Goal: Task Accomplishment & Management: Use online tool/utility

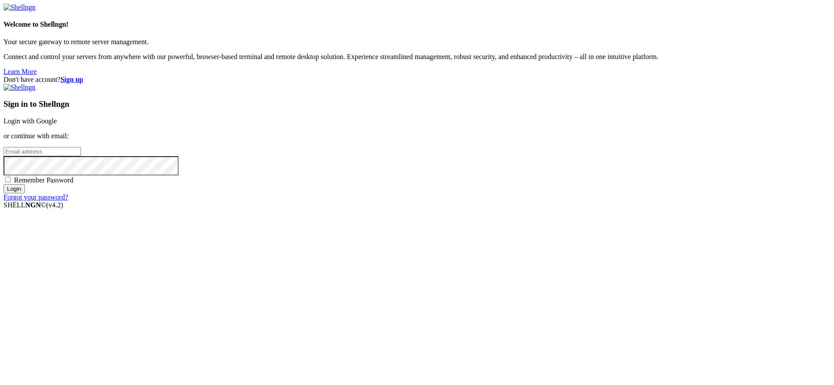
click at [57, 125] on link "Login with Google" at bounding box center [30, 120] width 53 height 7
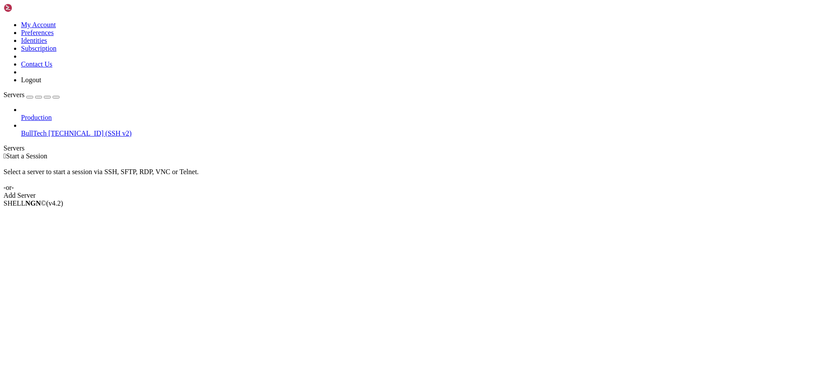
click at [44, 130] on span "BullTech" at bounding box center [33, 133] width 25 height 7
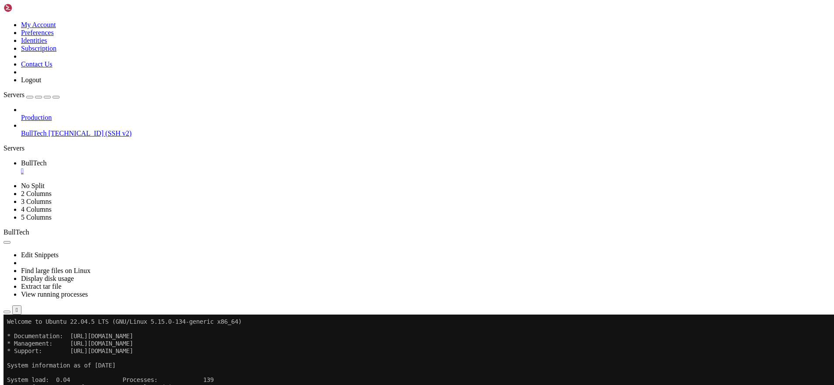
click at [7, 312] on icon "button" at bounding box center [7, 312] width 0 height 0
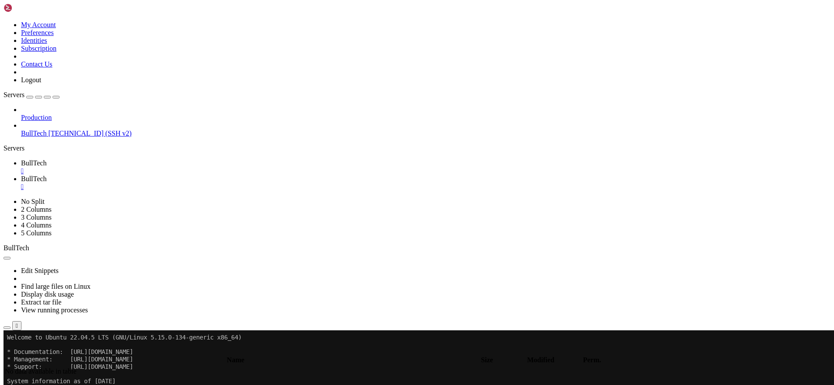
type input "/home/btmx"
click at [208, 183] on div "" at bounding box center [426, 187] width 810 height 8
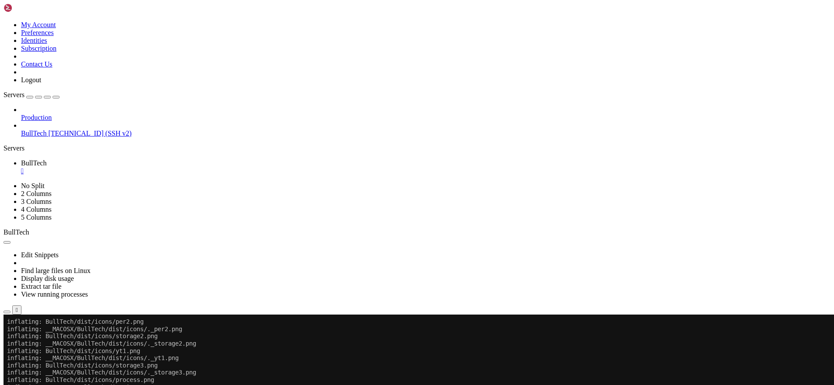
scroll to position [6320, 0]
drag, startPoint x: 106, startPoint y: 251, endPoint x: 324, endPoint y: 309, distance: 225.6
drag, startPoint x: 302, startPoint y: 622, endPoint x: 32, endPoint y: 467, distance: 311.4
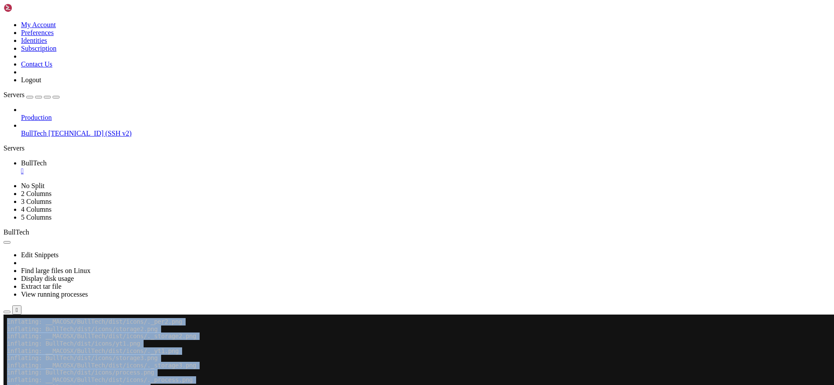
drag, startPoint x: 5, startPoint y: 507, endPoint x: 270, endPoint y: 618, distance: 287.7
drag, startPoint x: 276, startPoint y: 632, endPoint x: 198, endPoint y: 556, distance: 109.0
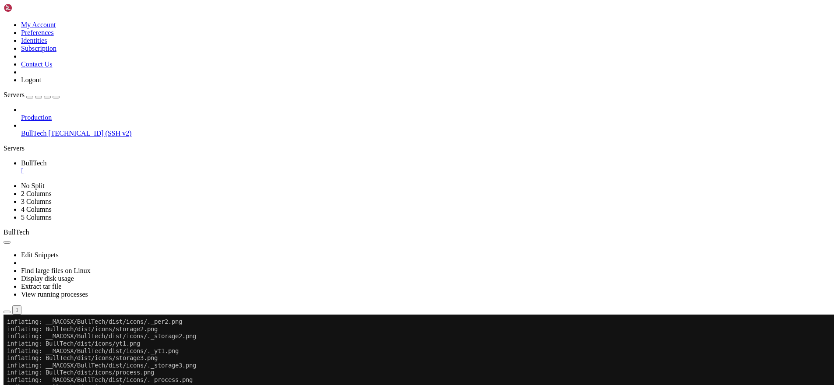
drag, startPoint x: 8, startPoint y: 515, endPoint x: 353, endPoint y: 629, distance: 363.0
drag, startPoint x: 245, startPoint y: 630, endPoint x: 106, endPoint y: 570, distance: 150.9
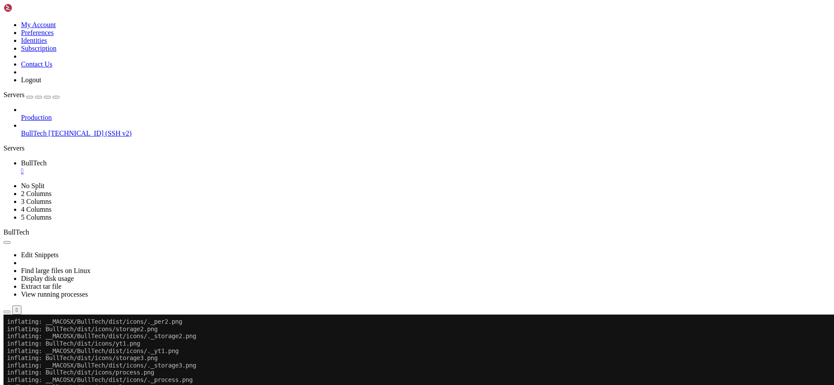
drag, startPoint x: 295, startPoint y: 630, endPoint x: -109, endPoint y: 463, distance: 436.5
drag, startPoint x: 78, startPoint y: 606, endPoint x: 366, endPoint y: 606, distance: 288.1
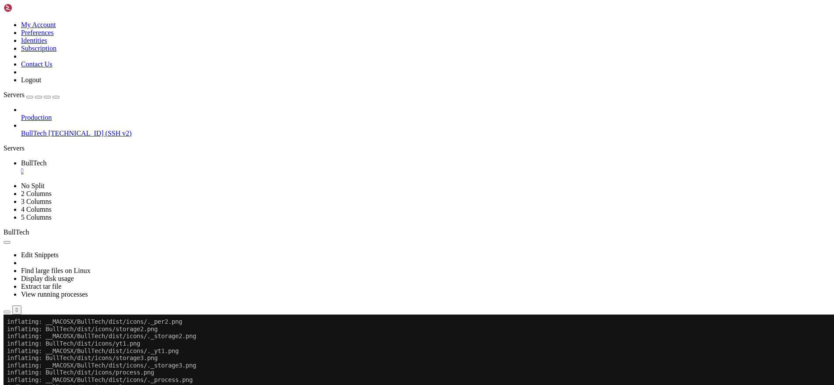
drag, startPoint x: 85, startPoint y: 611, endPoint x: 435, endPoint y: 599, distance: 350.1
drag, startPoint x: 313, startPoint y: 606, endPoint x: 444, endPoint y: 606, distance: 130.9
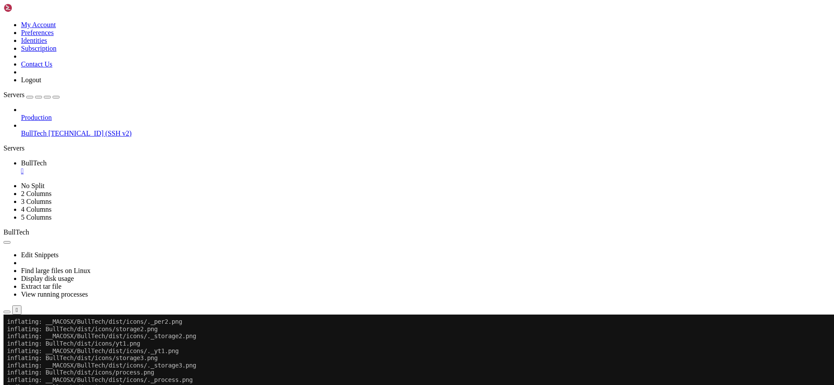
drag, startPoint x: 158, startPoint y: 607, endPoint x: 320, endPoint y: 604, distance: 162.9
drag, startPoint x: 246, startPoint y: 604, endPoint x: 489, endPoint y: 604, distance: 243.9
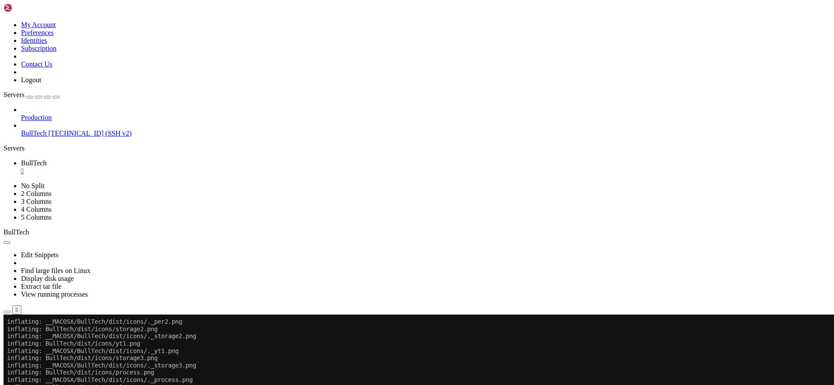
drag, startPoint x: 250, startPoint y: 606, endPoint x: 457, endPoint y: 606, distance: 207.1
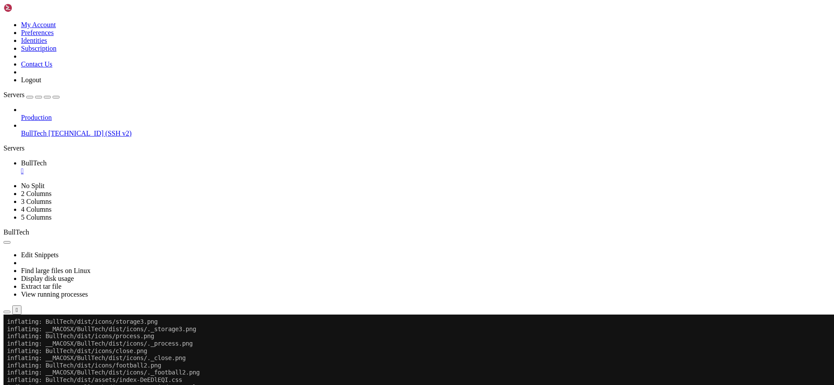
scroll to position [6452, 0]
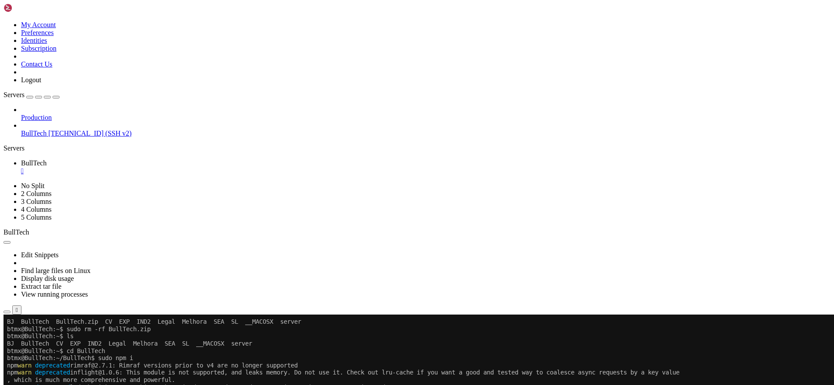
drag, startPoint x: 370, startPoint y: 604, endPoint x: 581, endPoint y: 602, distance: 211.5
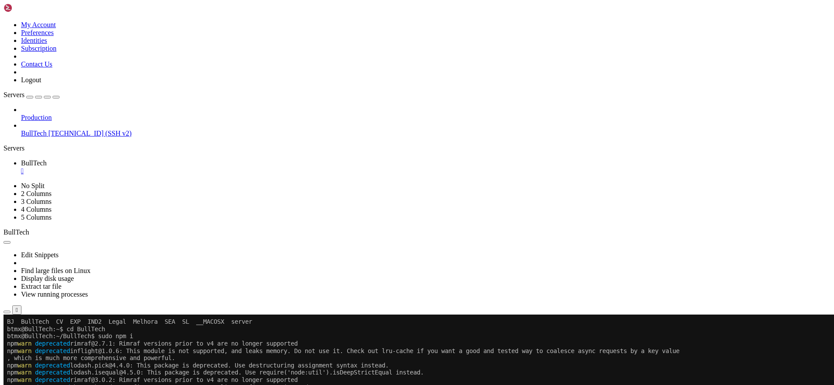
scroll to position [6605, 0]
